Goal: Task Accomplishment & Management: Manage account settings

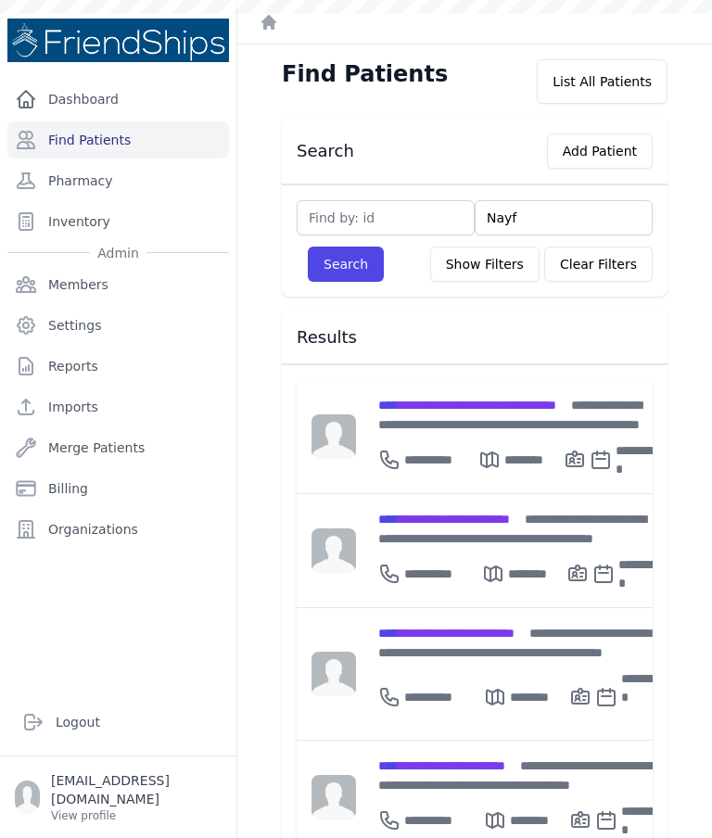
type input "Nayf"
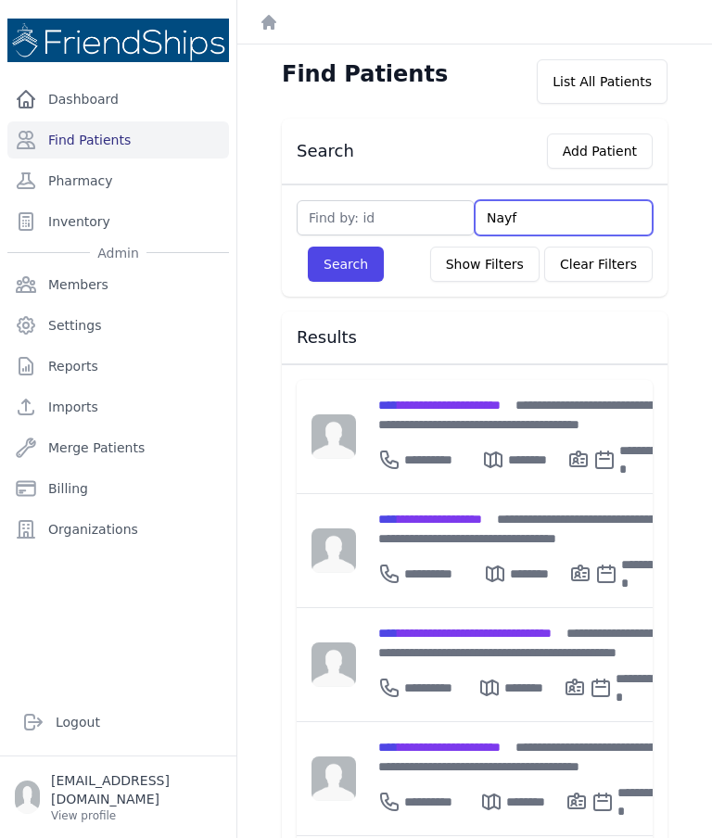
click at [546, 221] on input "Nayf" at bounding box center [564, 217] width 178 height 35
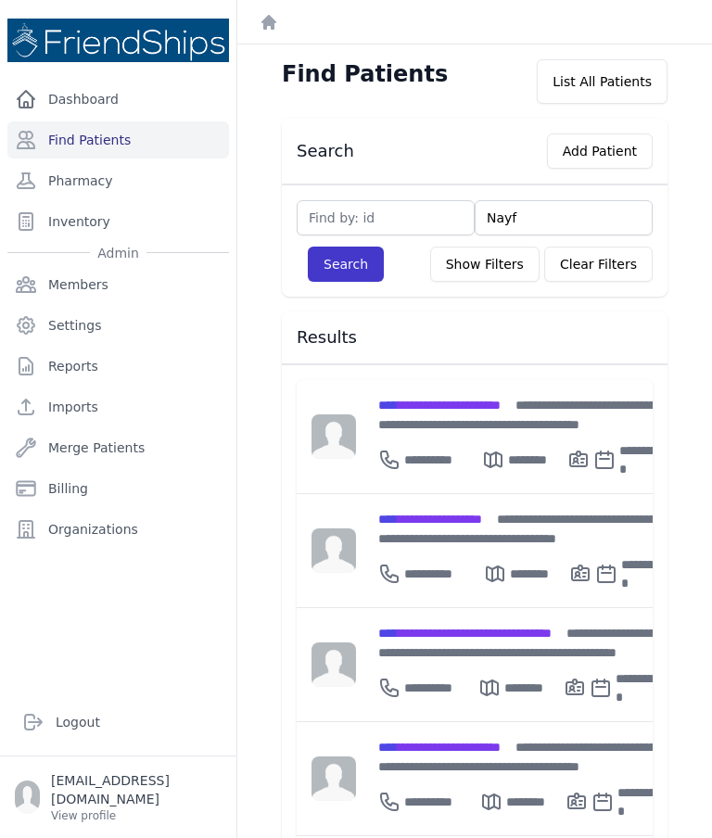
click at [353, 276] on button "Search" at bounding box center [346, 264] width 76 height 35
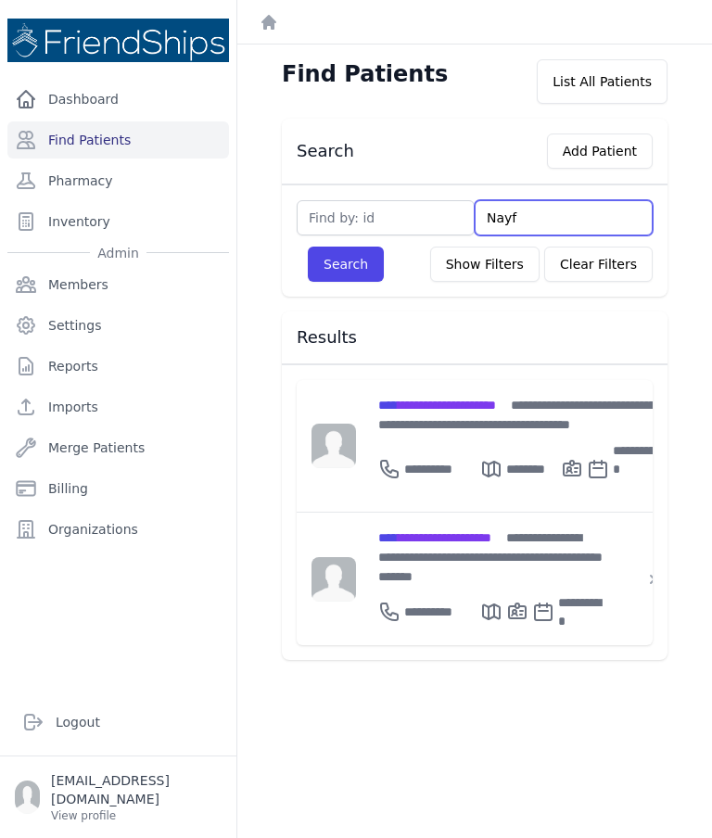
click at [549, 219] on input "Nayf" at bounding box center [564, 217] width 178 height 35
type input "Na"
type input "Naeef"
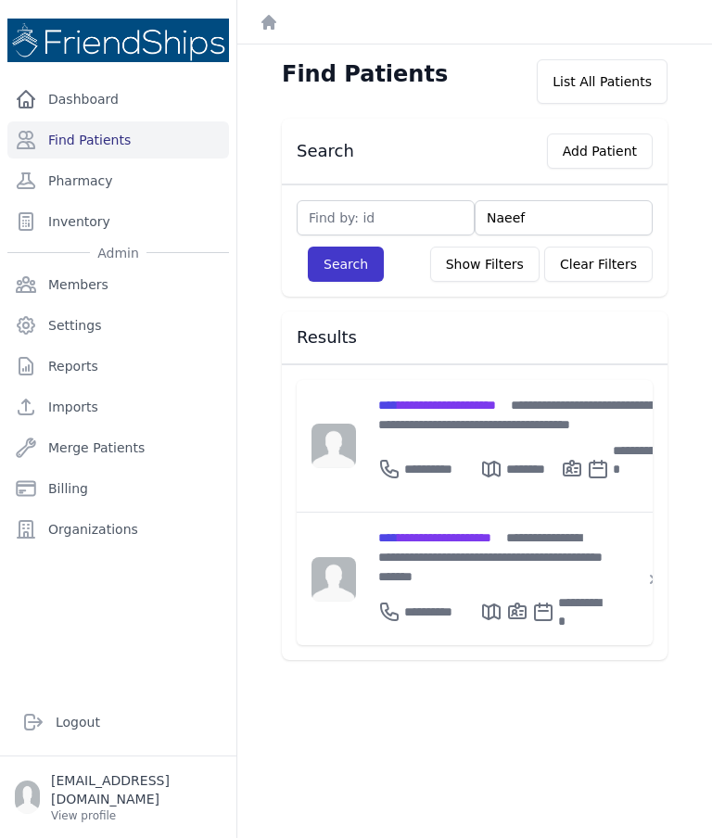
click at [348, 280] on button "Search" at bounding box center [346, 264] width 76 height 35
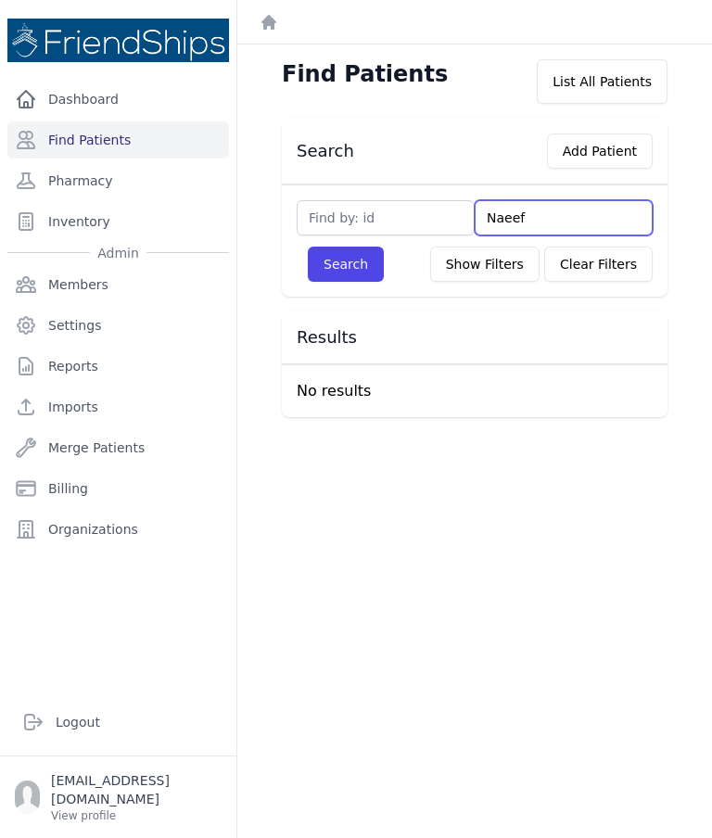
click at [556, 220] on input "Naeef" at bounding box center [564, 217] width 178 height 35
type input "N"
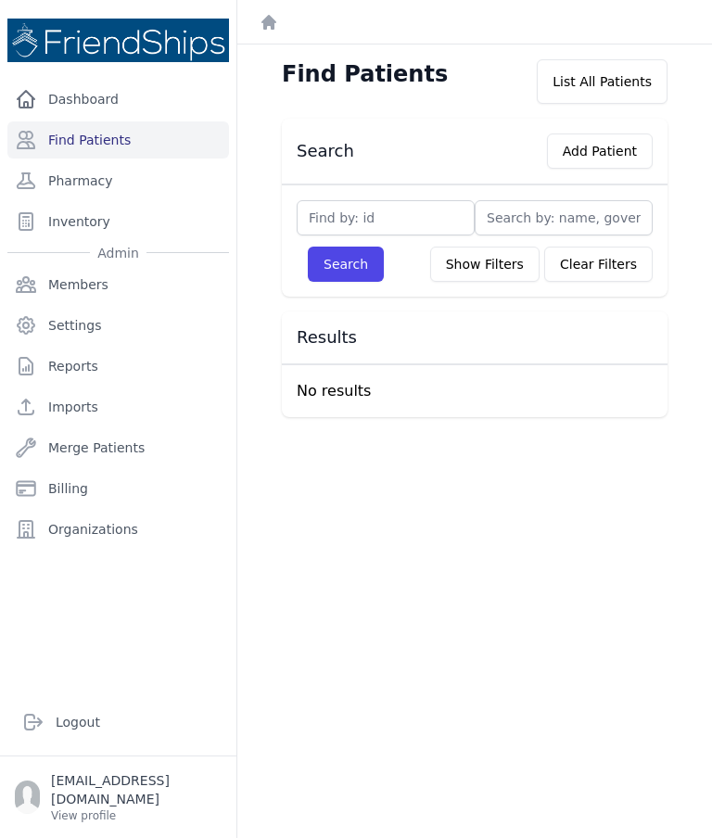
type input "B"
type input "Bak"
type input "Baker"
click at [360, 278] on button "Search" at bounding box center [346, 264] width 76 height 35
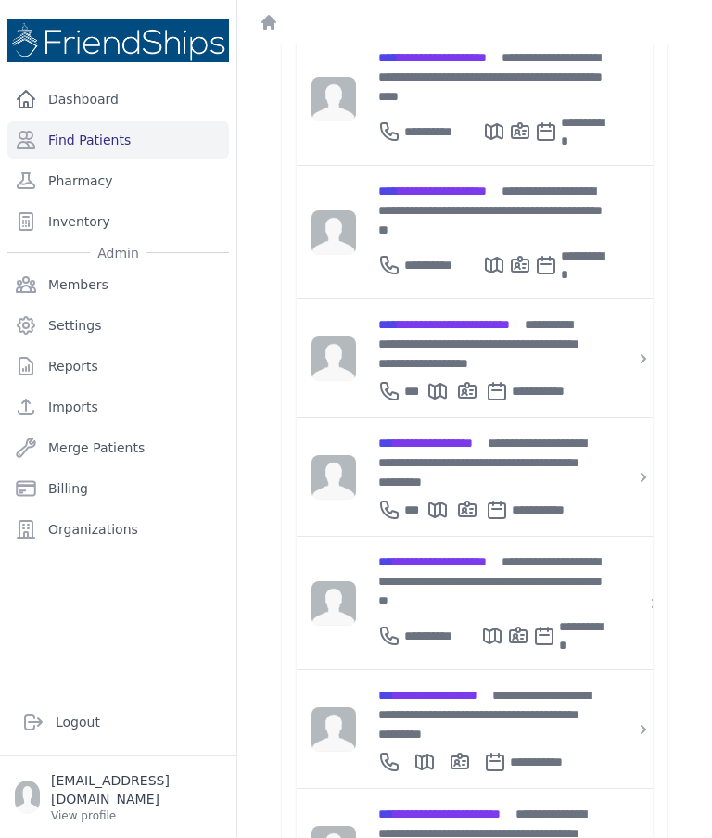
scroll to position [442, 0]
click at [461, 556] on span "**********" at bounding box center [490, 582] width 224 height 52
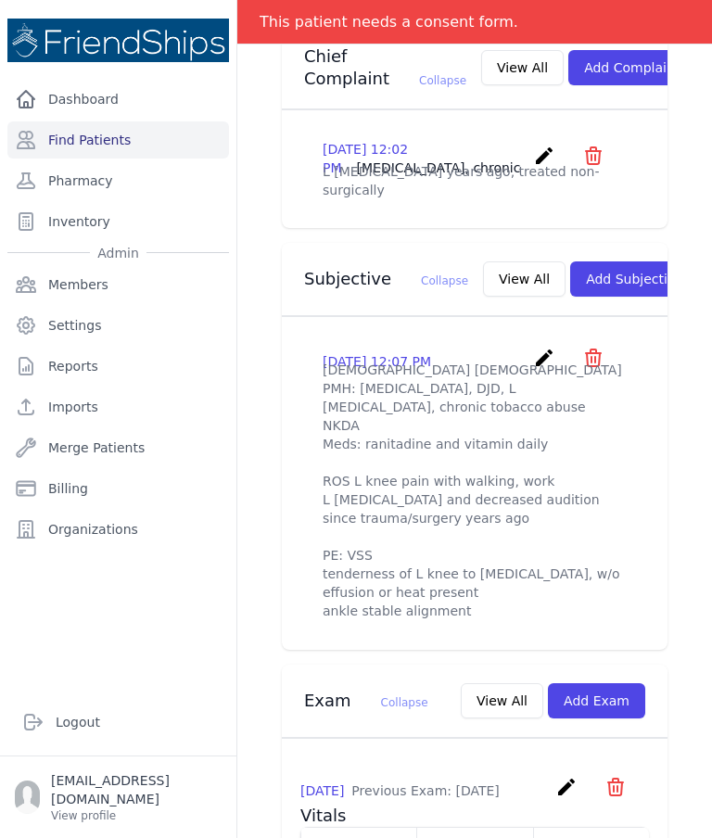
scroll to position [486, 0]
click at [147, 134] on link "Find Patients" at bounding box center [118, 139] width 222 height 37
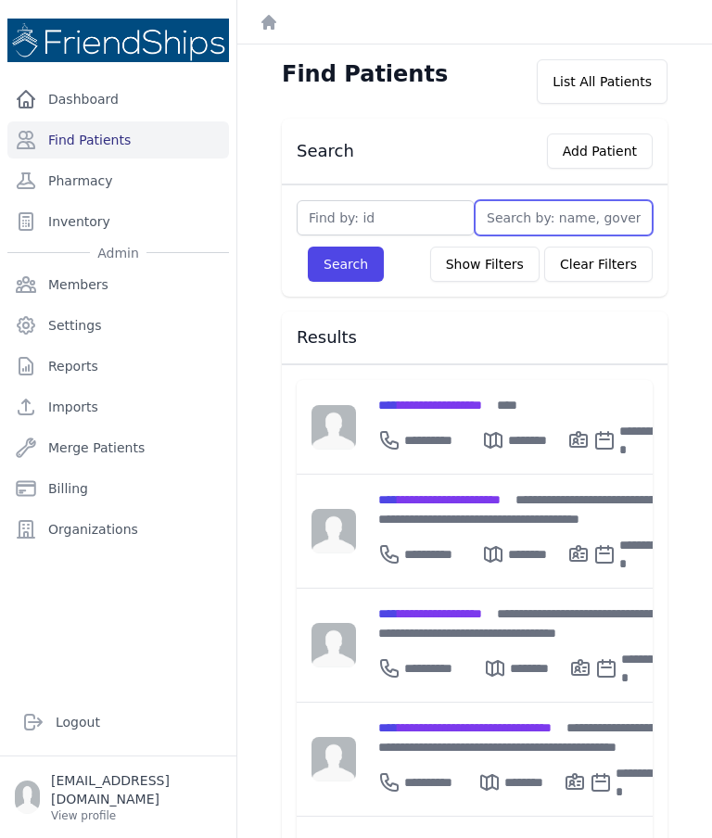
click at [545, 214] on input "text" at bounding box center [564, 217] width 178 height 35
type input "Issam"
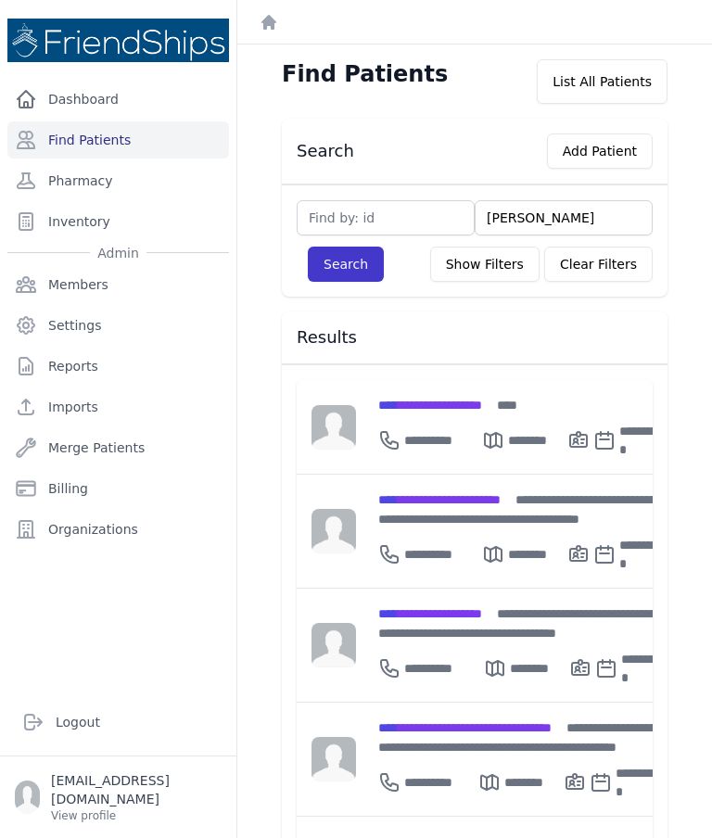
click at [348, 257] on button "Search" at bounding box center [346, 264] width 76 height 35
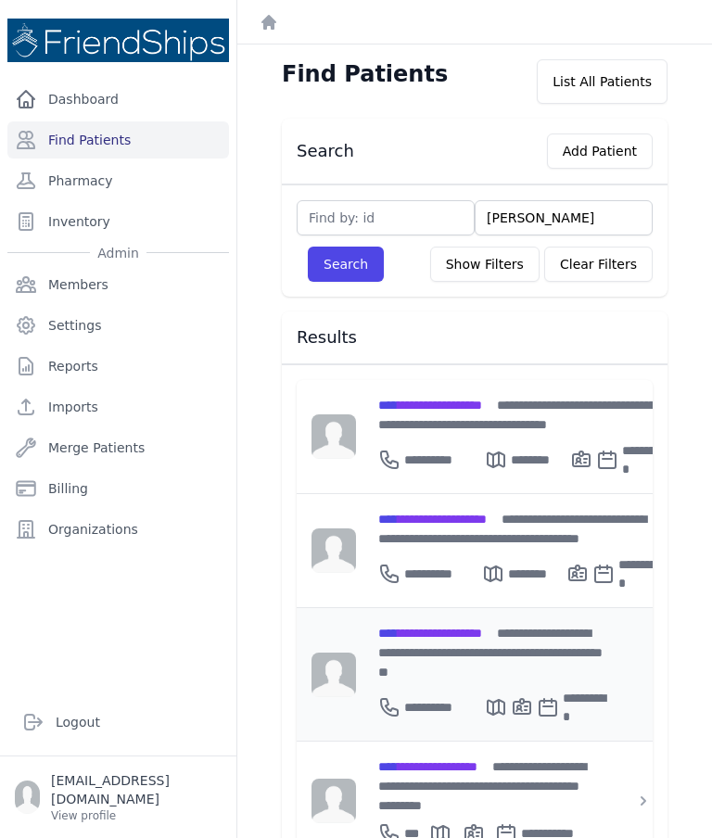
click at [458, 627] on span "**********" at bounding box center [430, 633] width 104 height 13
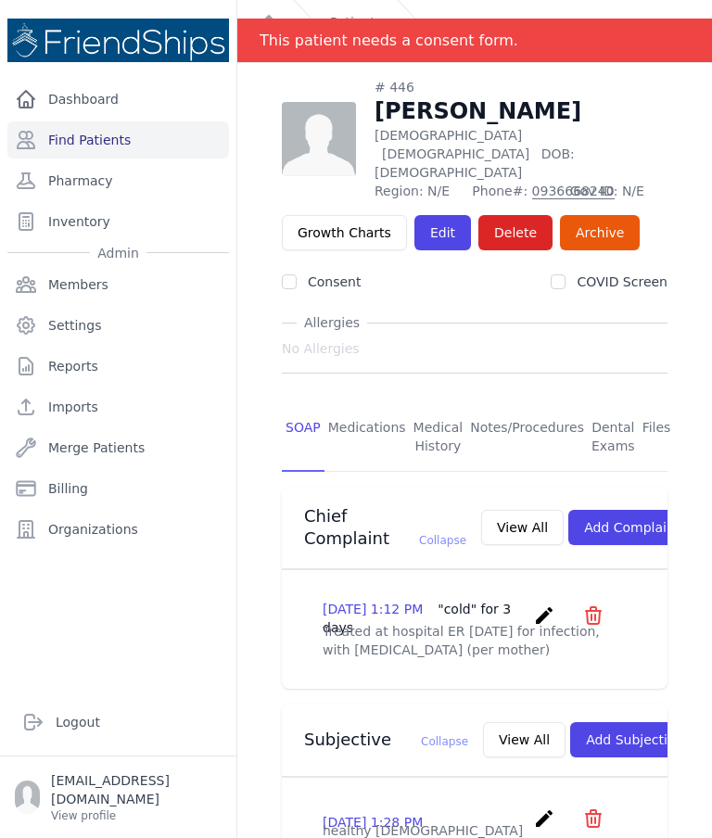
scroll to position [19, 0]
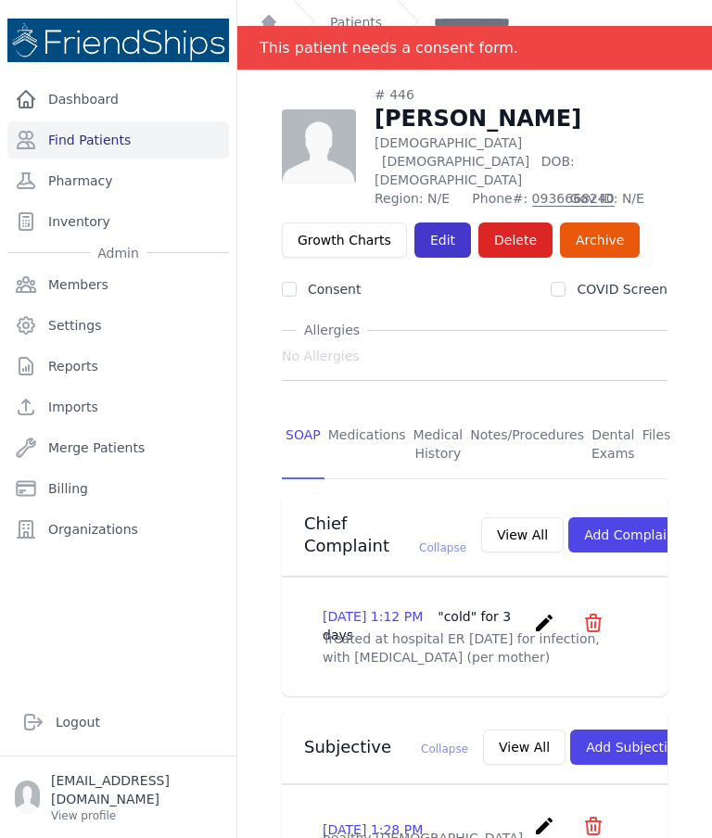
click at [445, 223] on link "Edit" at bounding box center [443, 240] width 57 height 35
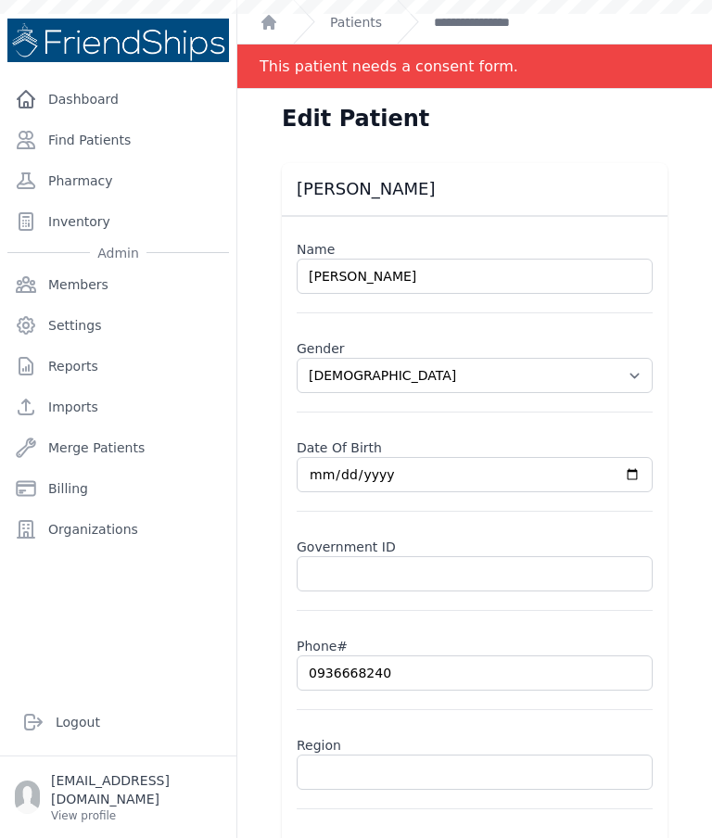
select select "male"
click at [463, 771] on input "text" at bounding box center [475, 772] width 356 height 35
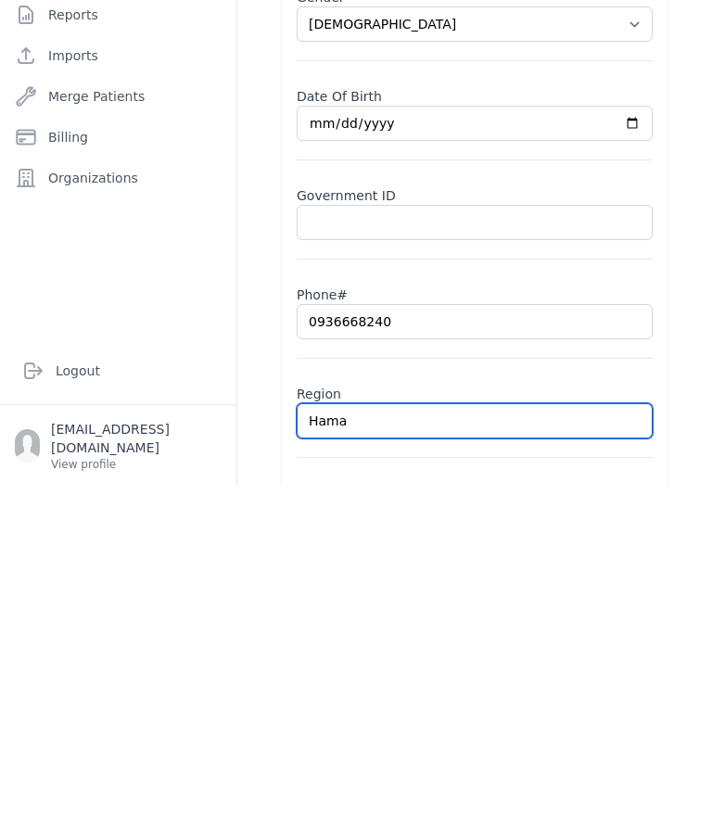
type input "Hamad"
select select "male"
type input "Hamadiya"
select select "male"
type input "Hamadiya"
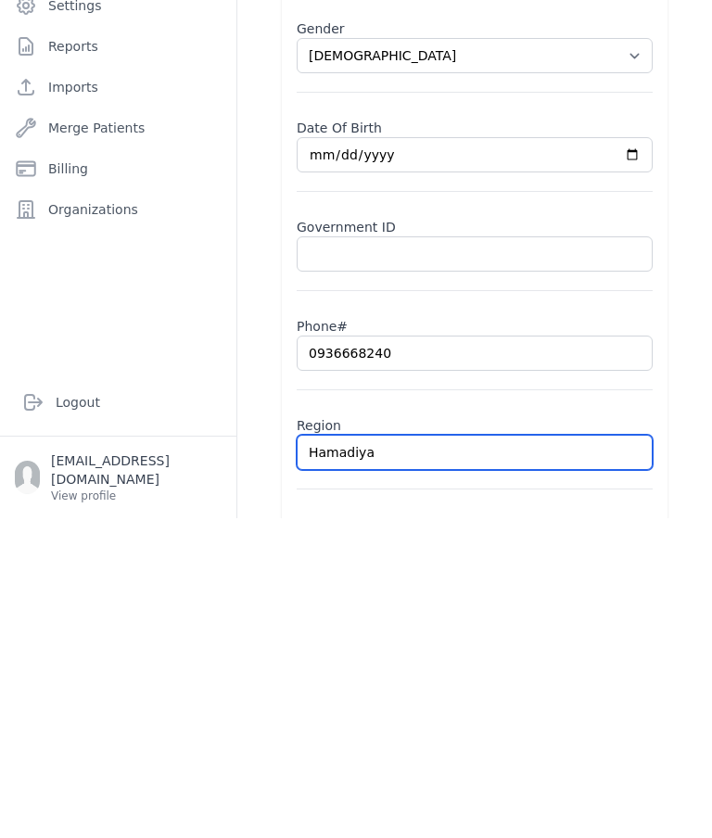
select select "male"
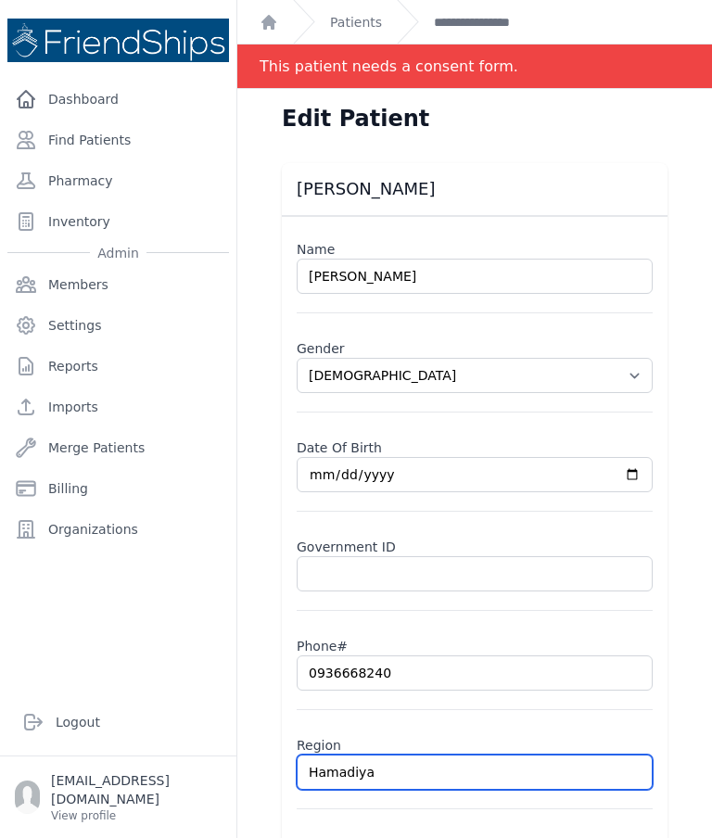
scroll to position [41, 0]
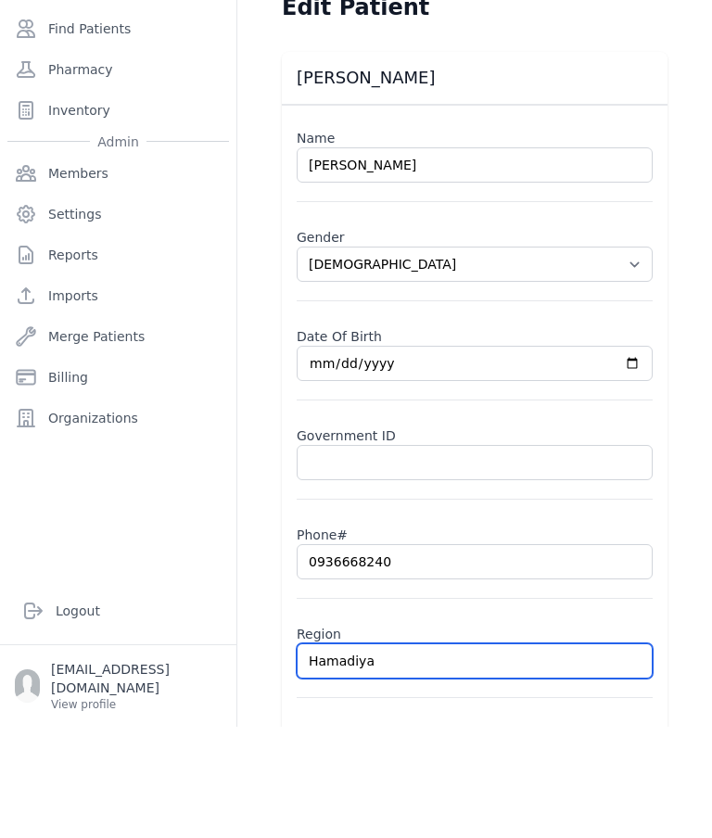
type input "Hamadiya"
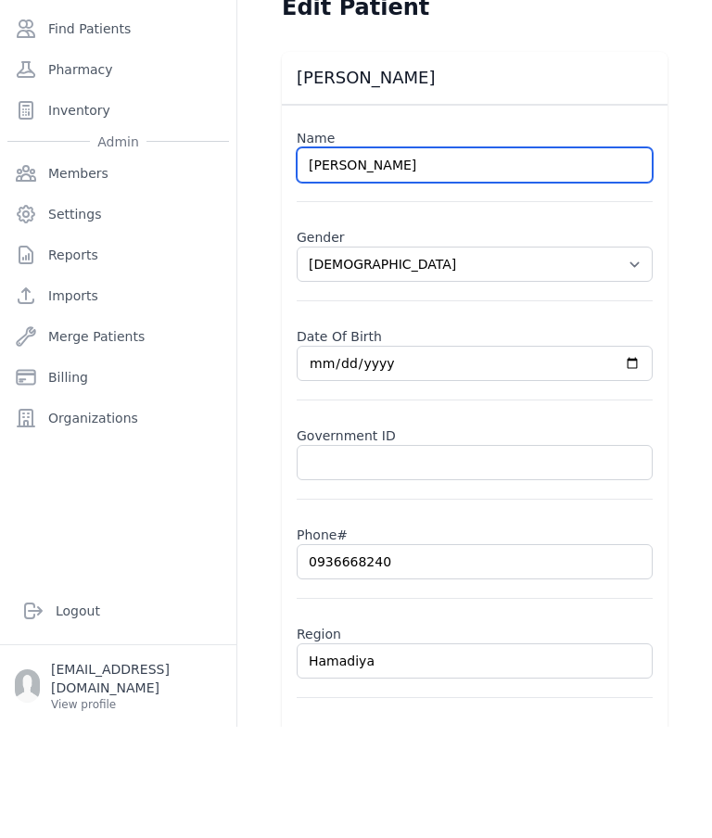
click at [453, 259] on input "Issam Amjad Aqla" at bounding box center [475, 276] width 356 height 35
click at [452, 259] on input "Issam Amjad Aqla" at bounding box center [475, 276] width 356 height 35
click at [556, 259] on input "Issam Amjad Aqla" at bounding box center [475, 276] width 356 height 35
click at [442, 259] on input "Issam Amjad Aqla" at bounding box center [475, 276] width 356 height 35
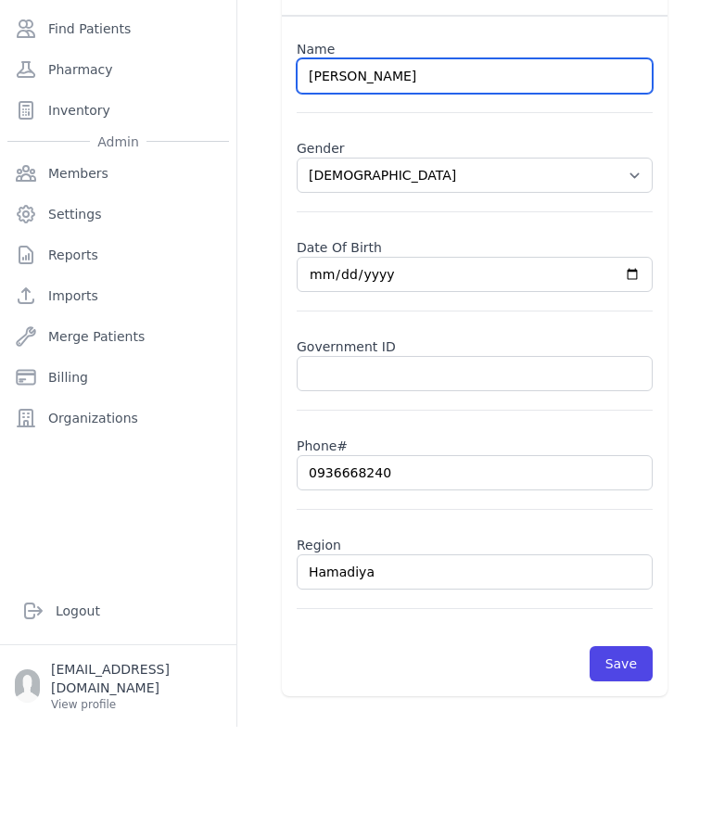
scroll to position [89, 0]
type input "[PERSON_NAME]"
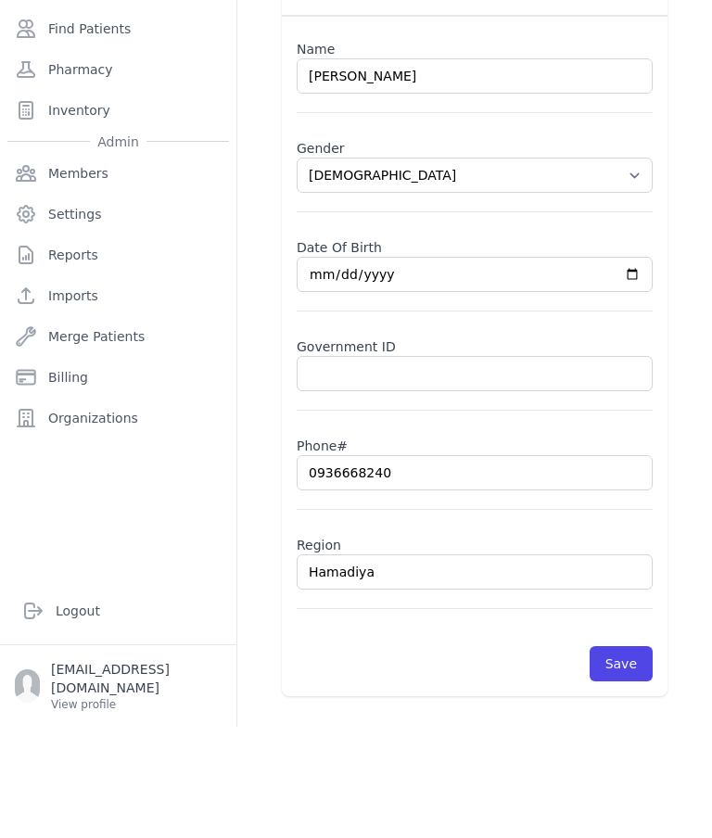
click at [688, 361] on div "Issam Amjad Aqla Name Issam Amjad Akla Gender Select Gender Male Female Date Of…" at bounding box center [474, 441] width 445 height 734
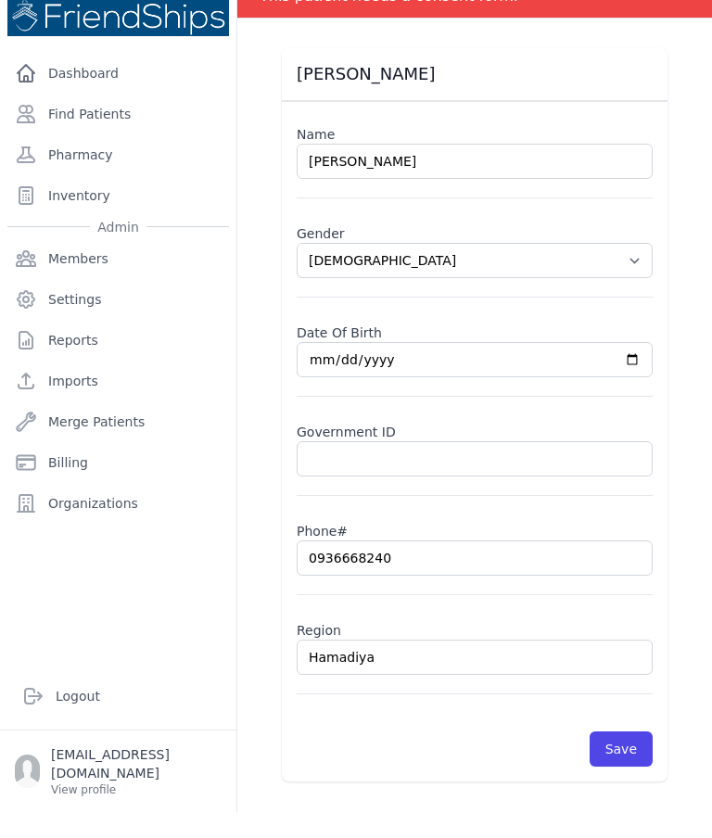
select select "male"
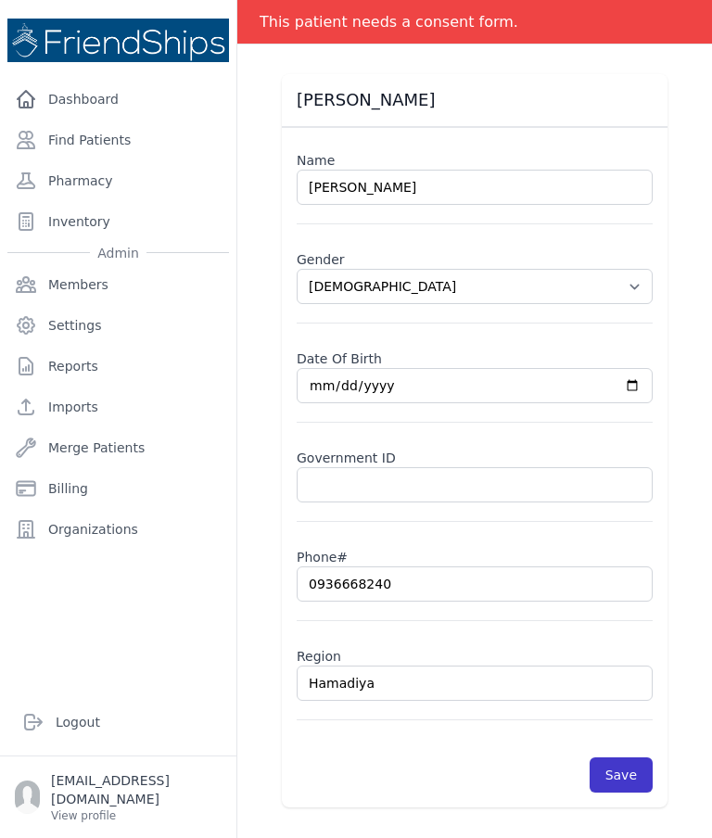
click at [637, 758] on button "Save" at bounding box center [621, 775] width 63 height 35
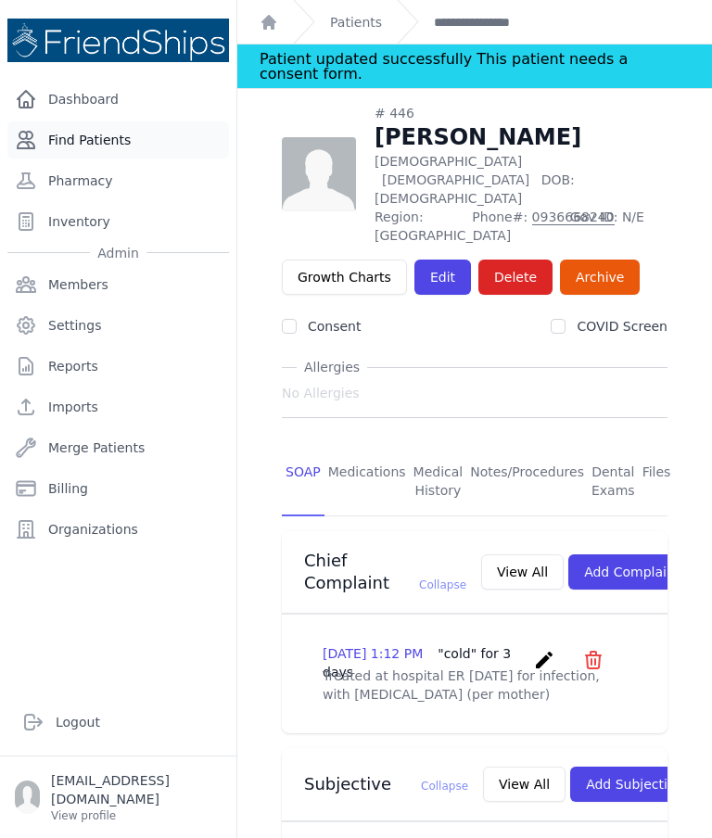
click at [132, 121] on link "Find Patients" at bounding box center [118, 139] width 222 height 37
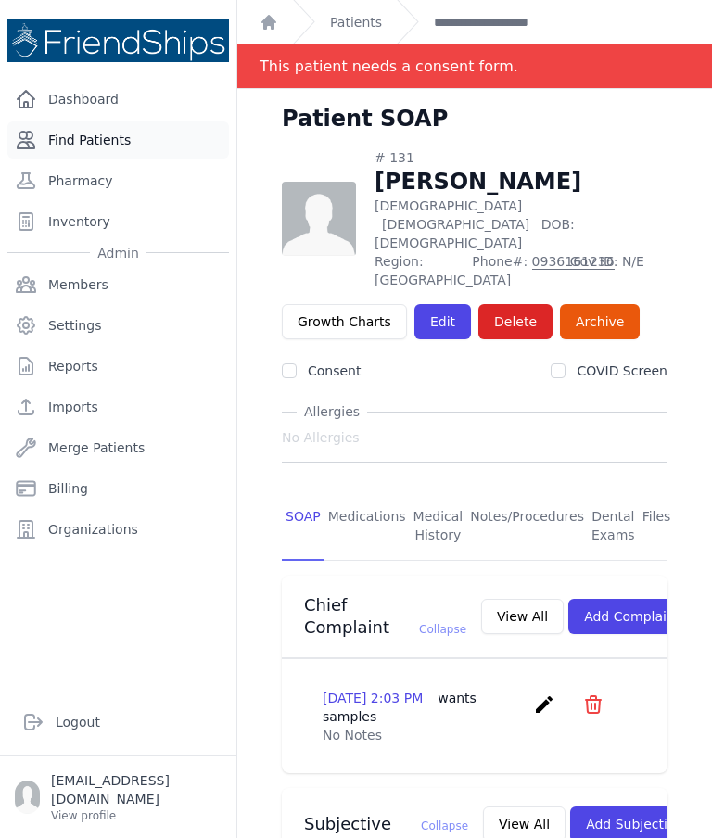
click at [88, 155] on link "Find Patients" at bounding box center [118, 139] width 222 height 37
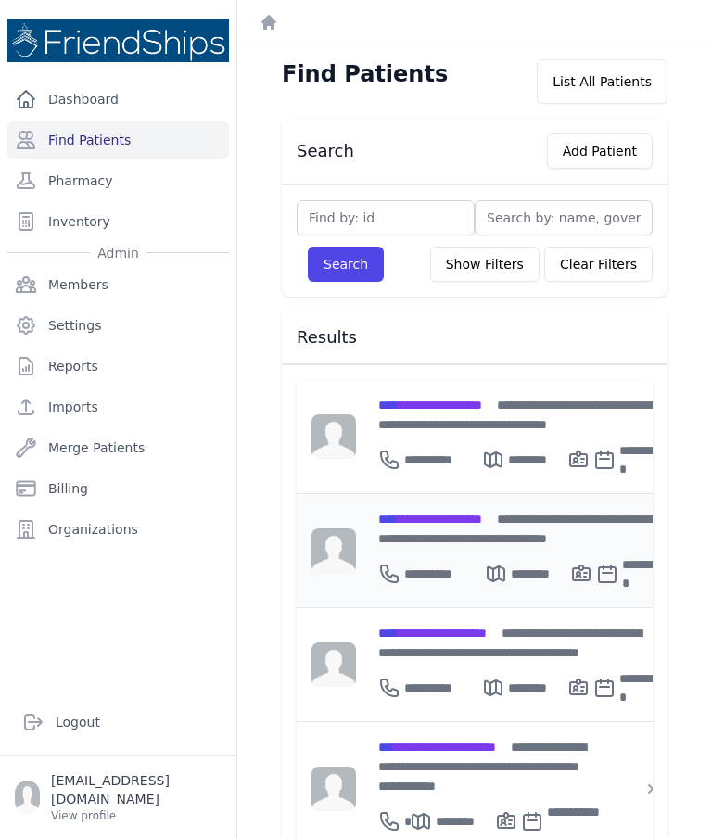
click at [461, 548] on div "**********" at bounding box center [523, 570] width 290 height 45
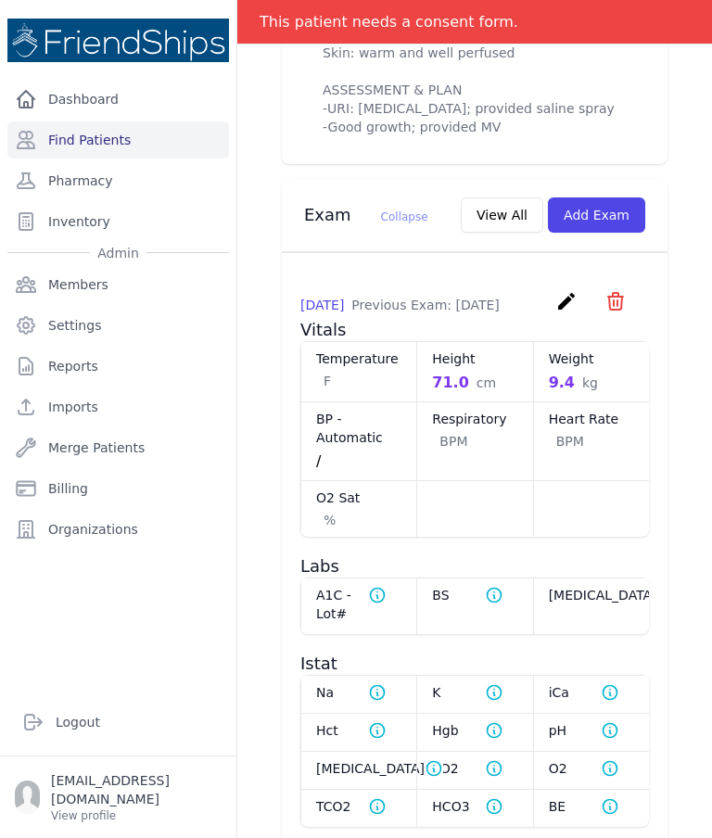
scroll to position [1233, 0]
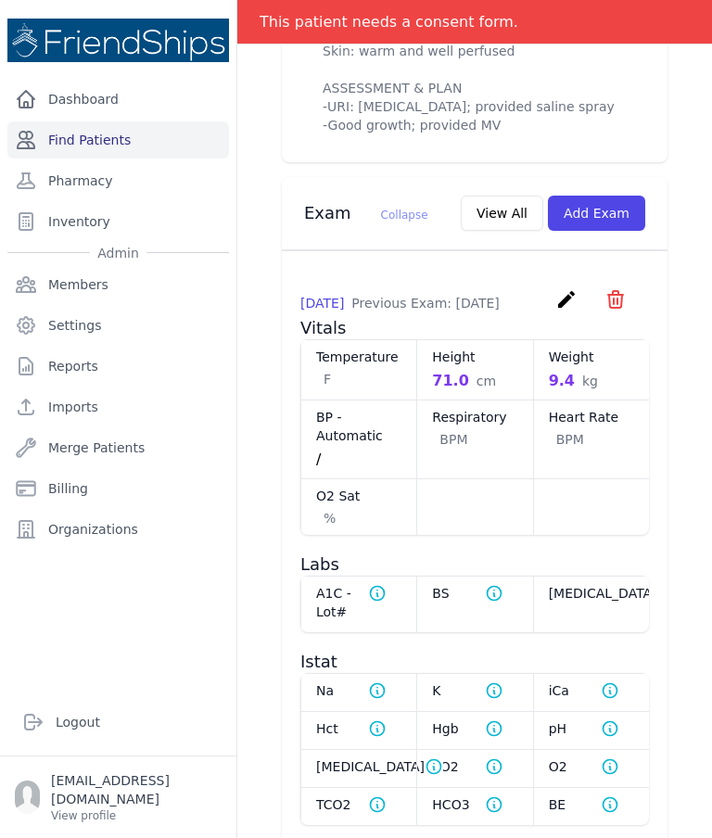
click at [102, 137] on link "Find Patients" at bounding box center [118, 139] width 222 height 37
